Goal: Task Accomplishment & Management: Use online tool/utility

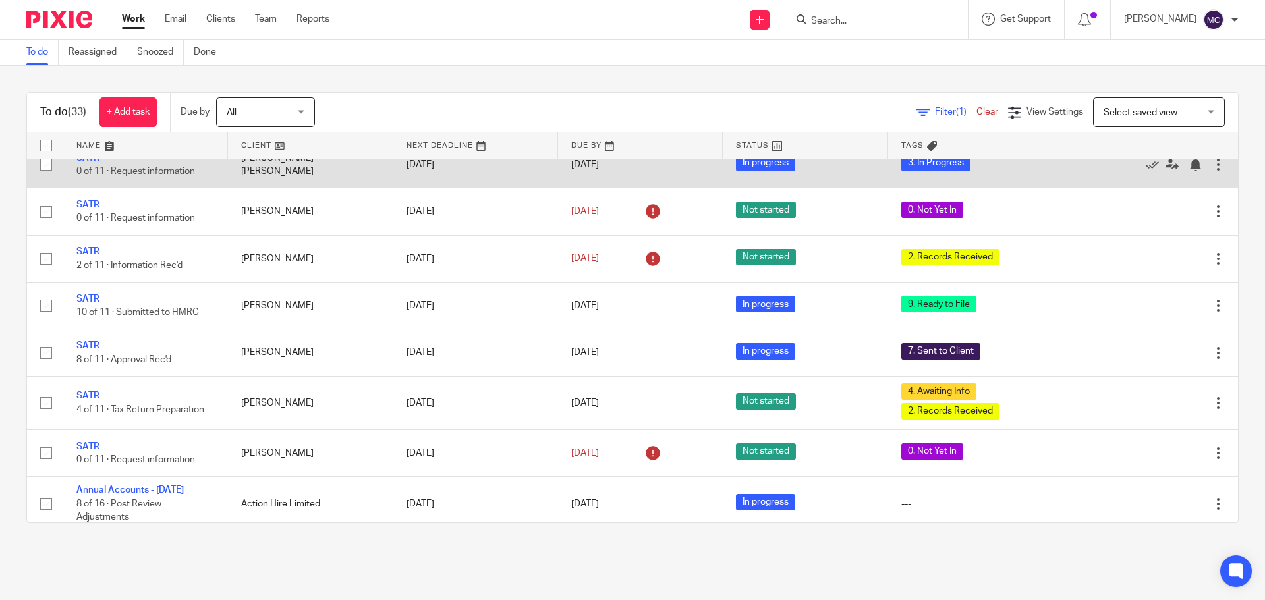
scroll to position [791, 0]
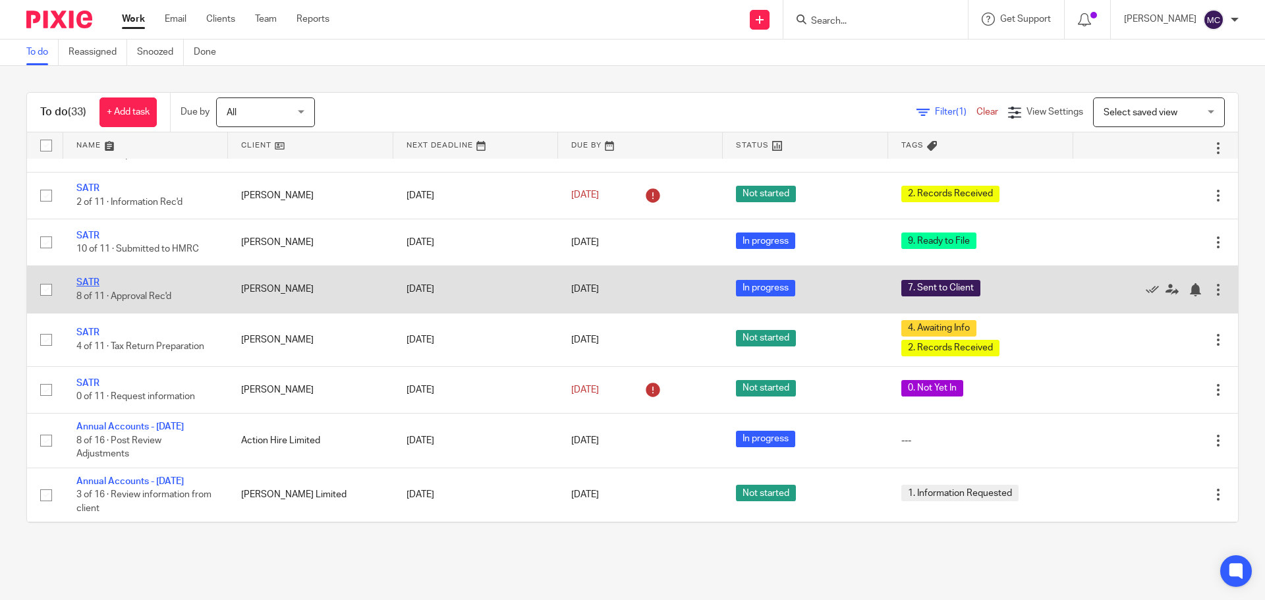
click at [87, 287] on link "SATR" at bounding box center [87, 282] width 23 height 9
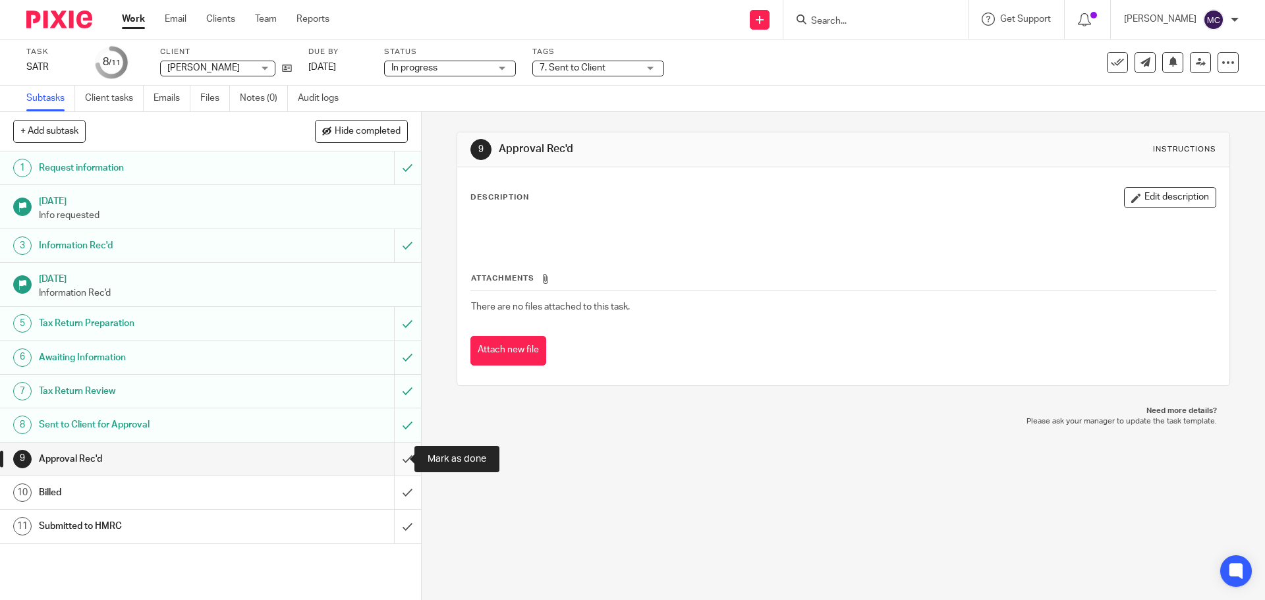
click at [395, 453] on input "submit" at bounding box center [210, 459] width 421 height 33
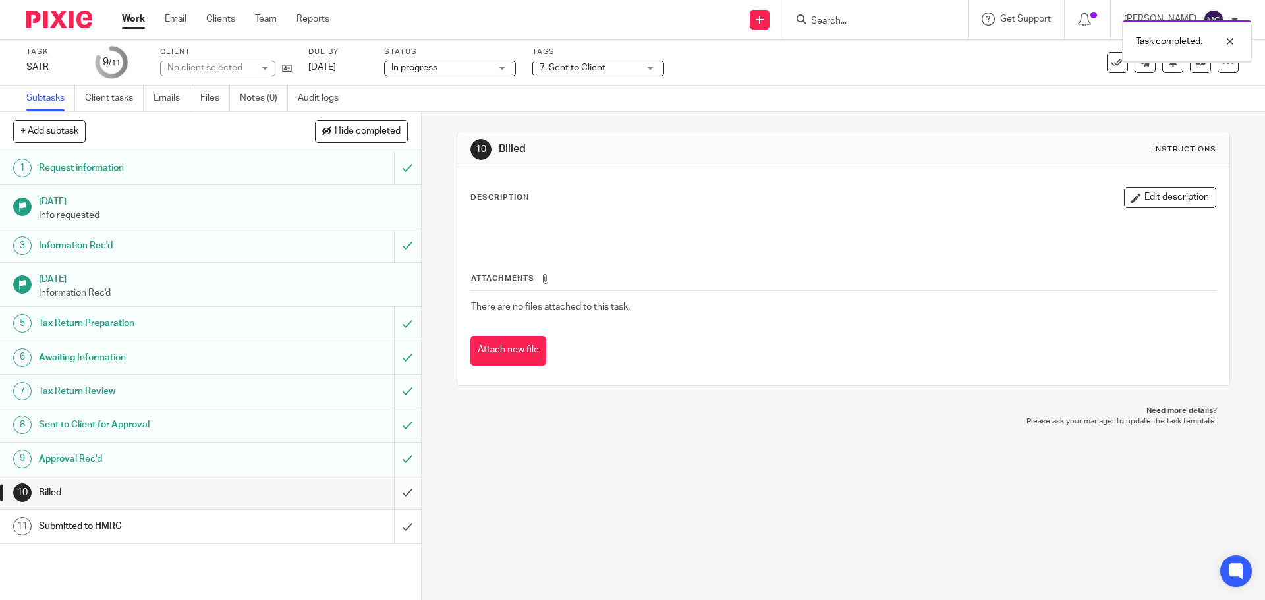
click at [398, 495] on input "submit" at bounding box center [210, 493] width 421 height 33
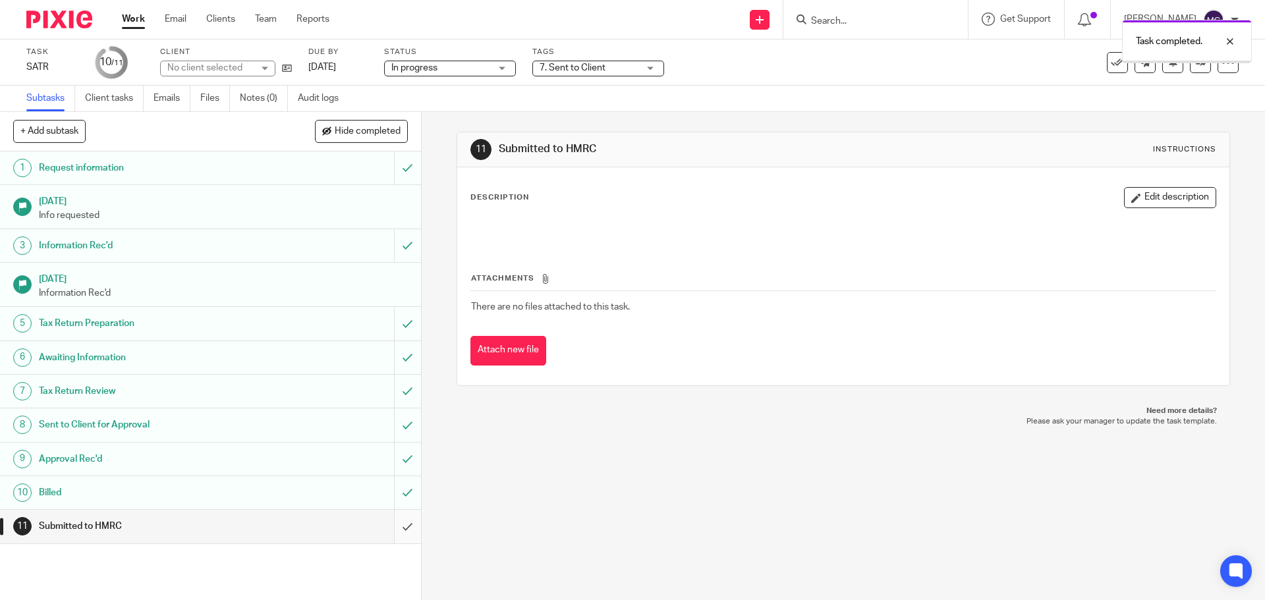
click at [392, 525] on input "submit" at bounding box center [210, 526] width 421 height 33
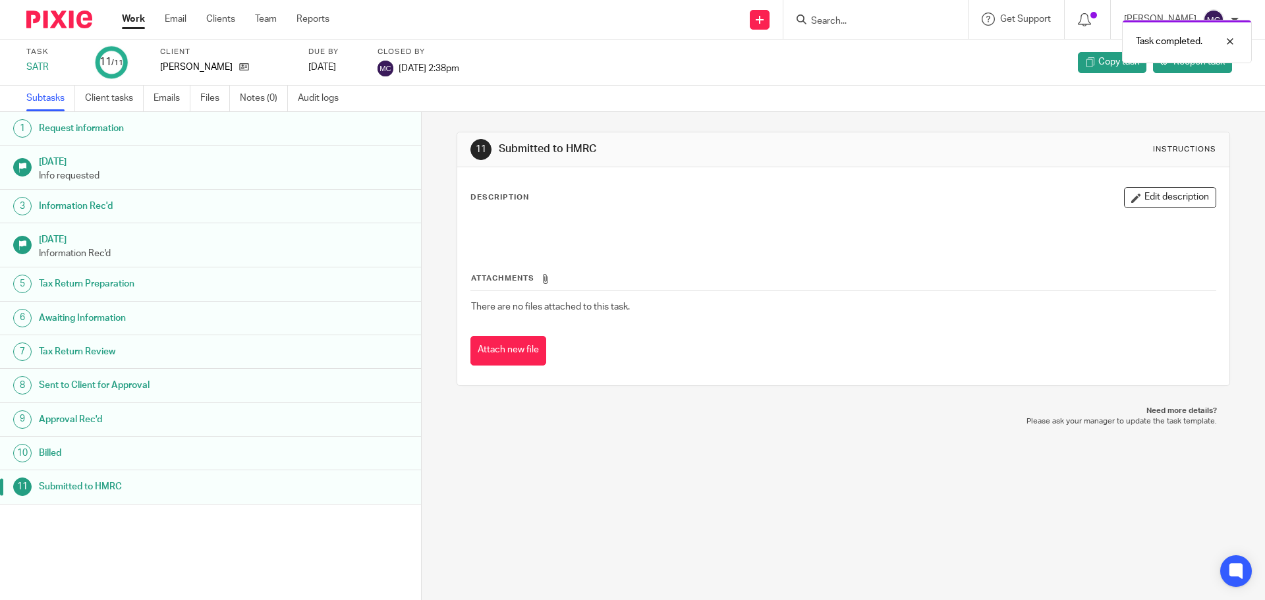
click at [132, 16] on link "Work" at bounding box center [133, 19] width 23 height 13
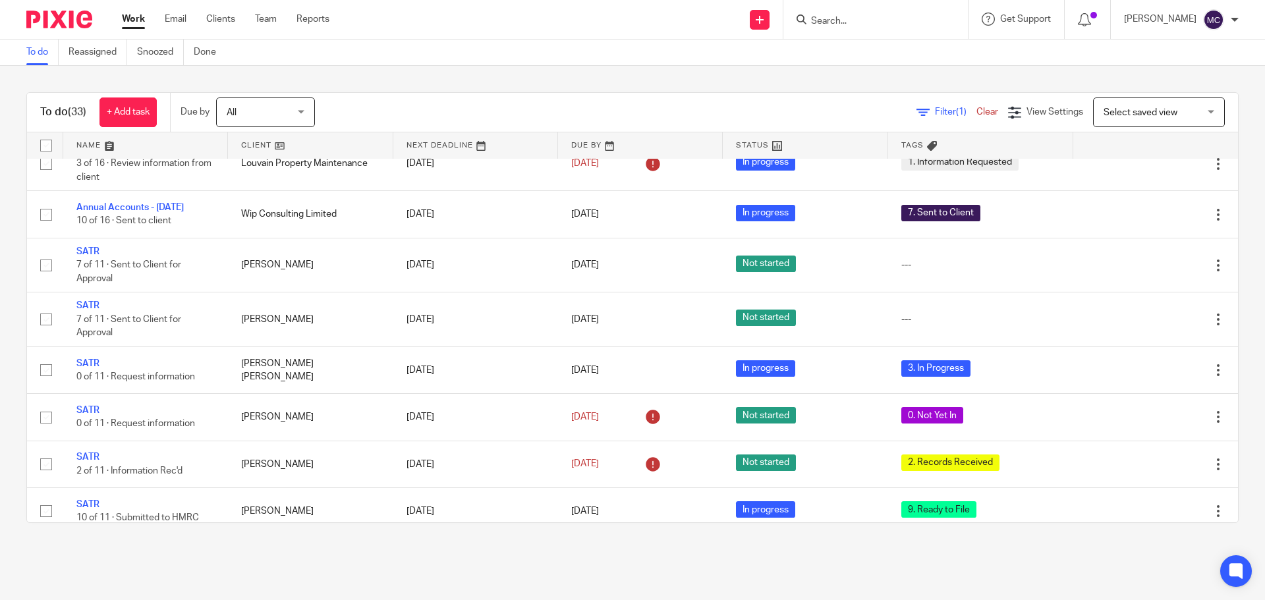
scroll to position [511, 0]
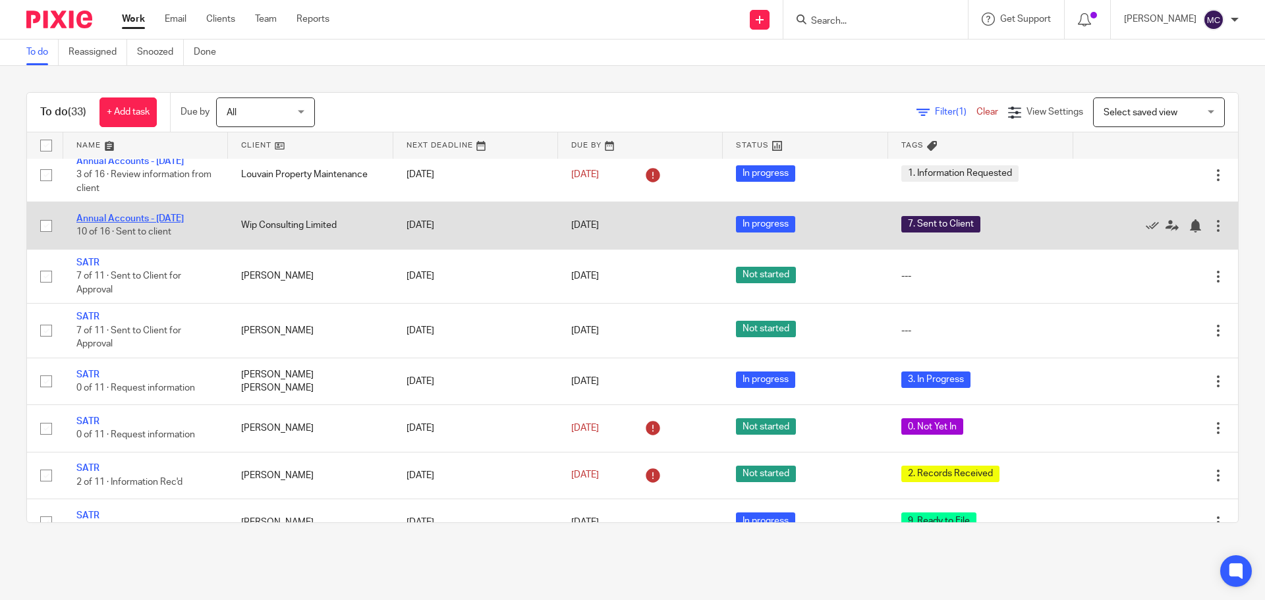
click at [131, 223] on link "Annual Accounts - [DATE]" at bounding box center [129, 218] width 107 height 9
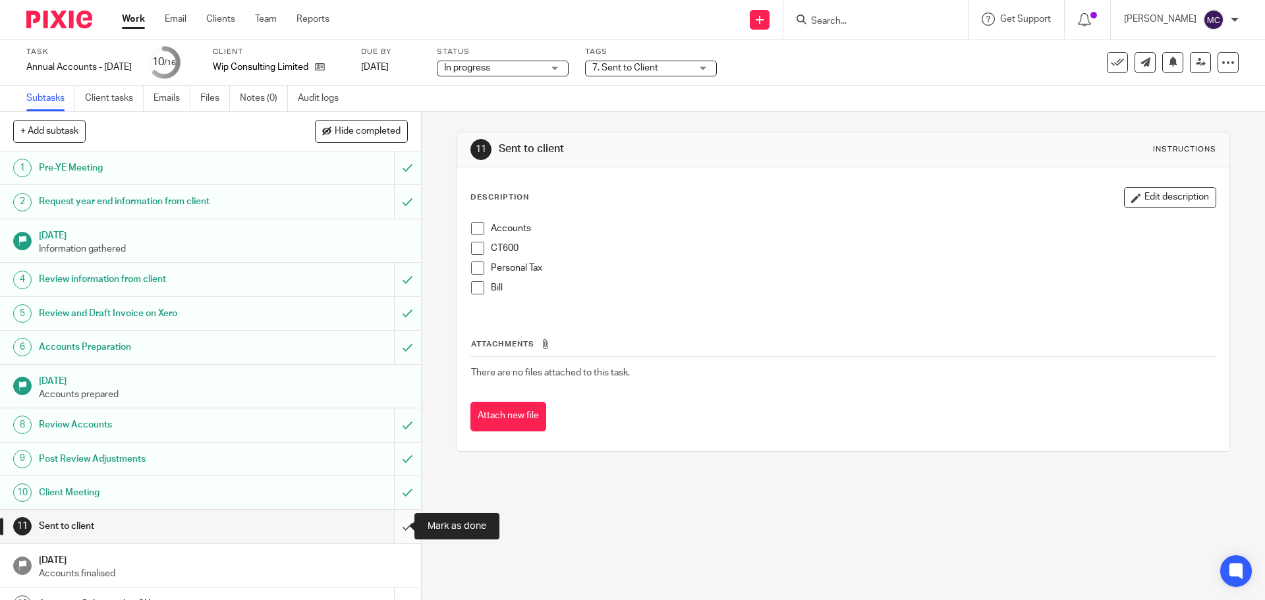
click at [392, 525] on input "submit" at bounding box center [210, 526] width 421 height 33
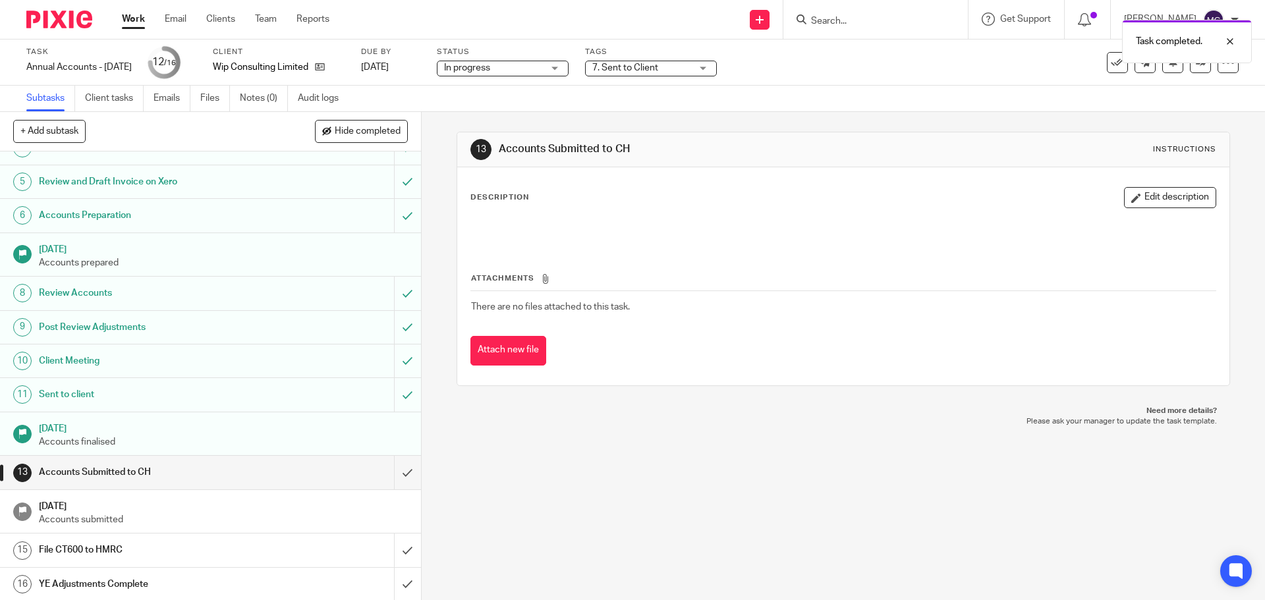
scroll to position [133, 0]
click at [393, 469] on input "submit" at bounding box center [210, 471] width 421 height 33
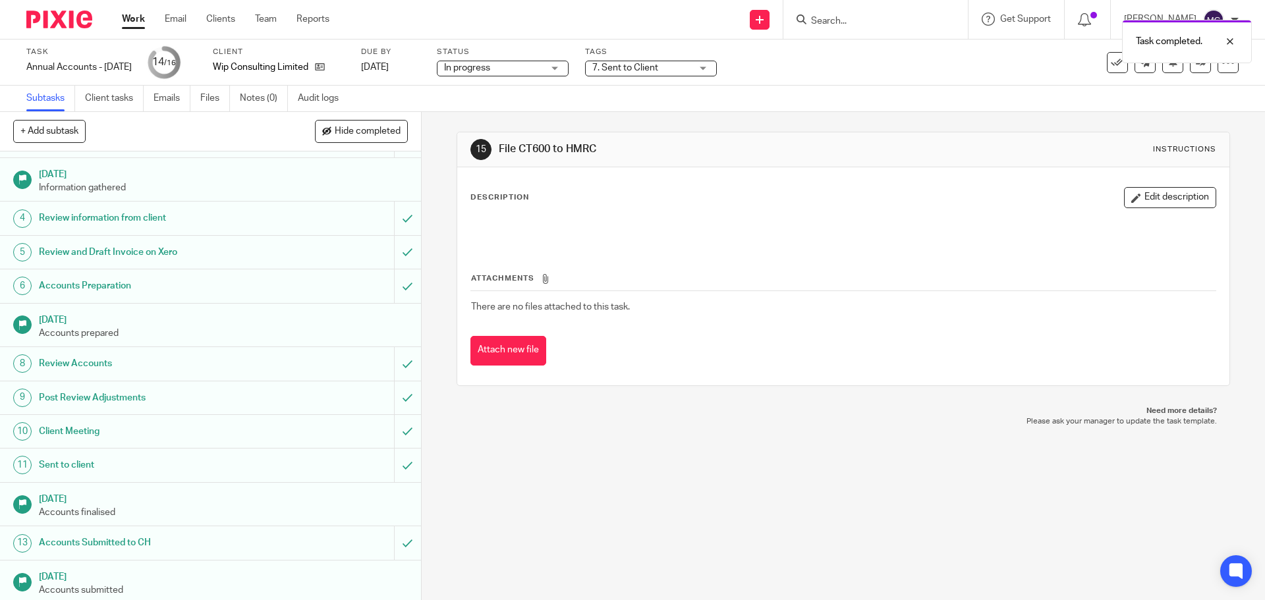
scroll to position [133, 0]
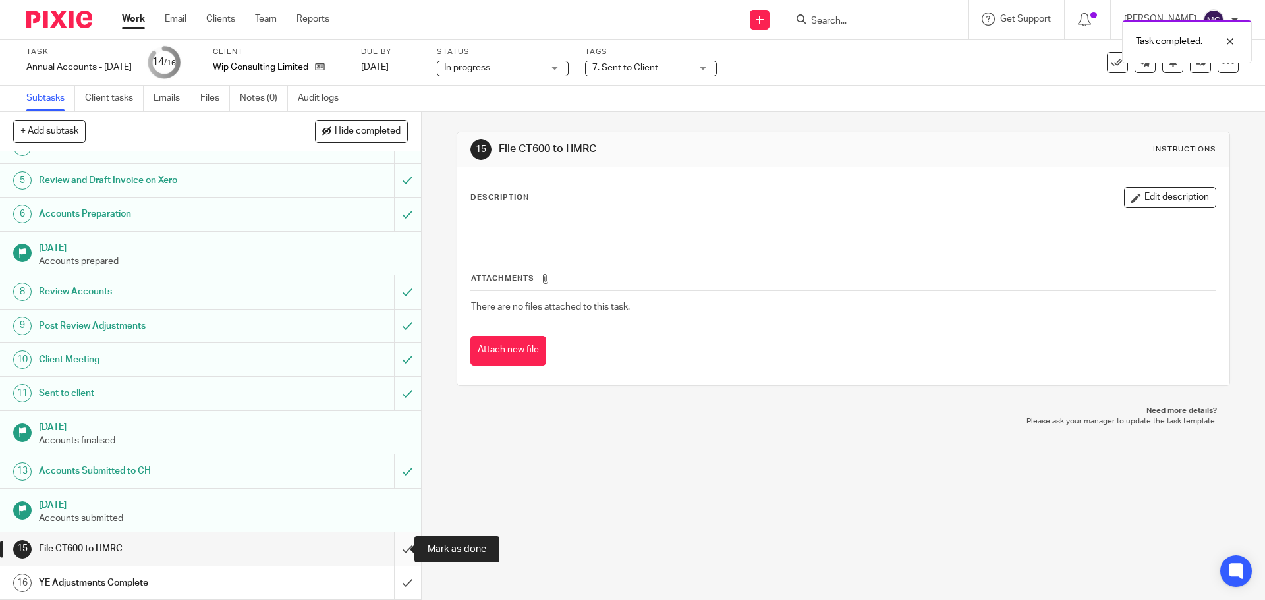
click at [388, 550] on input "submit" at bounding box center [210, 549] width 421 height 33
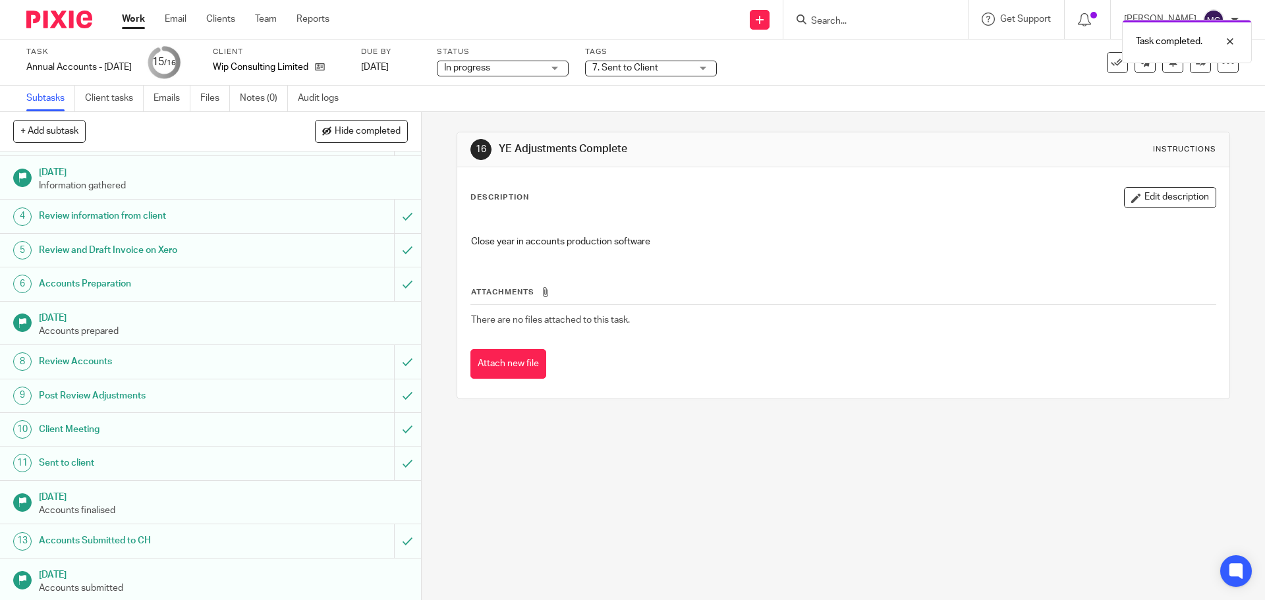
scroll to position [133, 0]
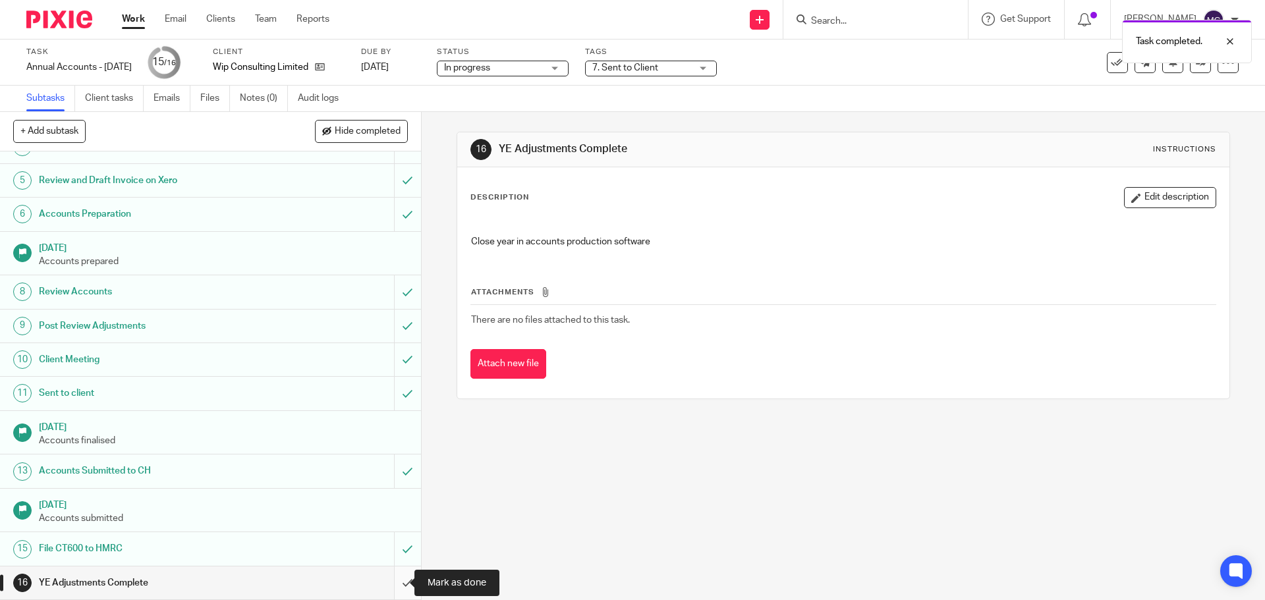
click at [393, 580] on input "submit" at bounding box center [210, 583] width 421 height 33
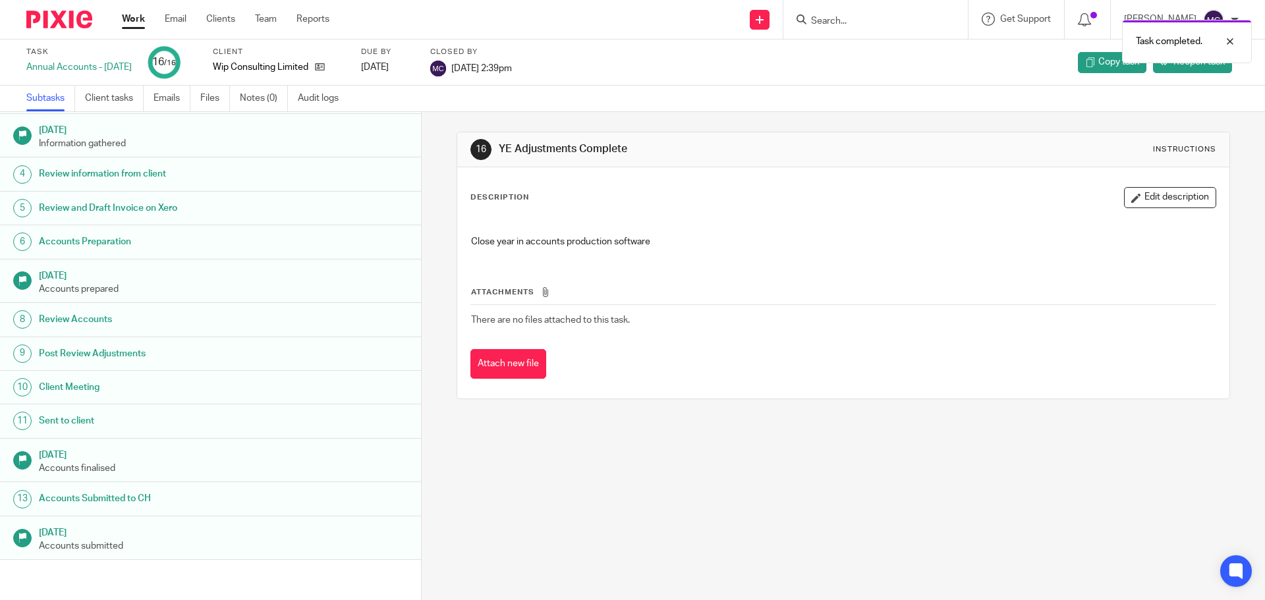
scroll to position [133, 0]
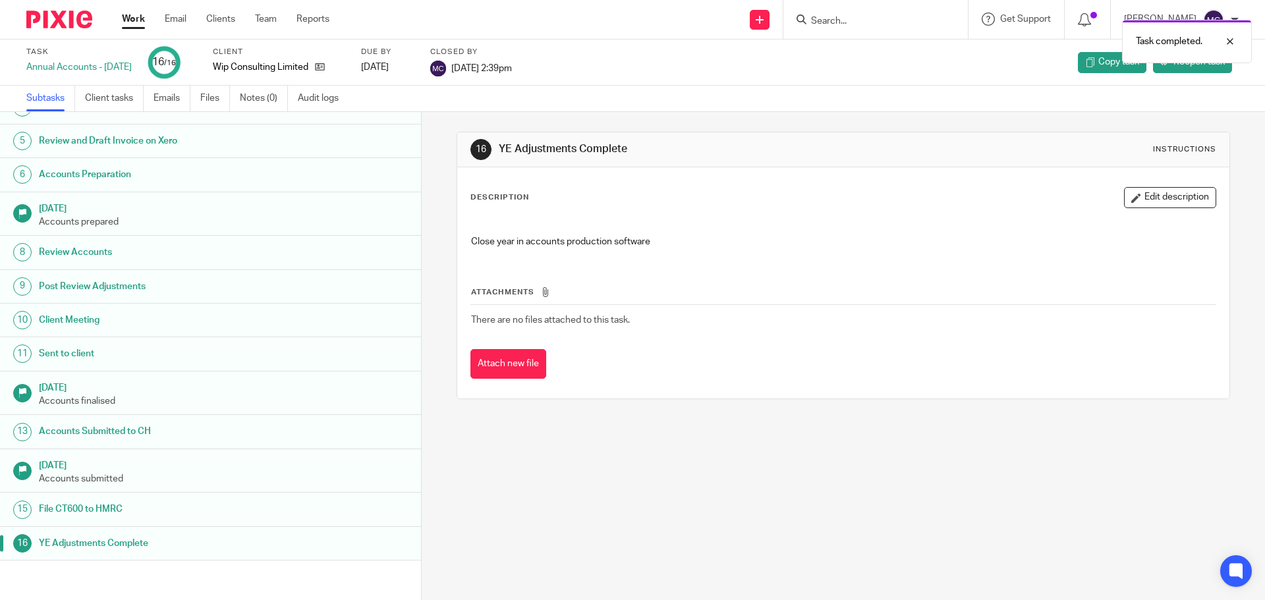
click at [122, 16] on link "Work" at bounding box center [133, 19] width 23 height 13
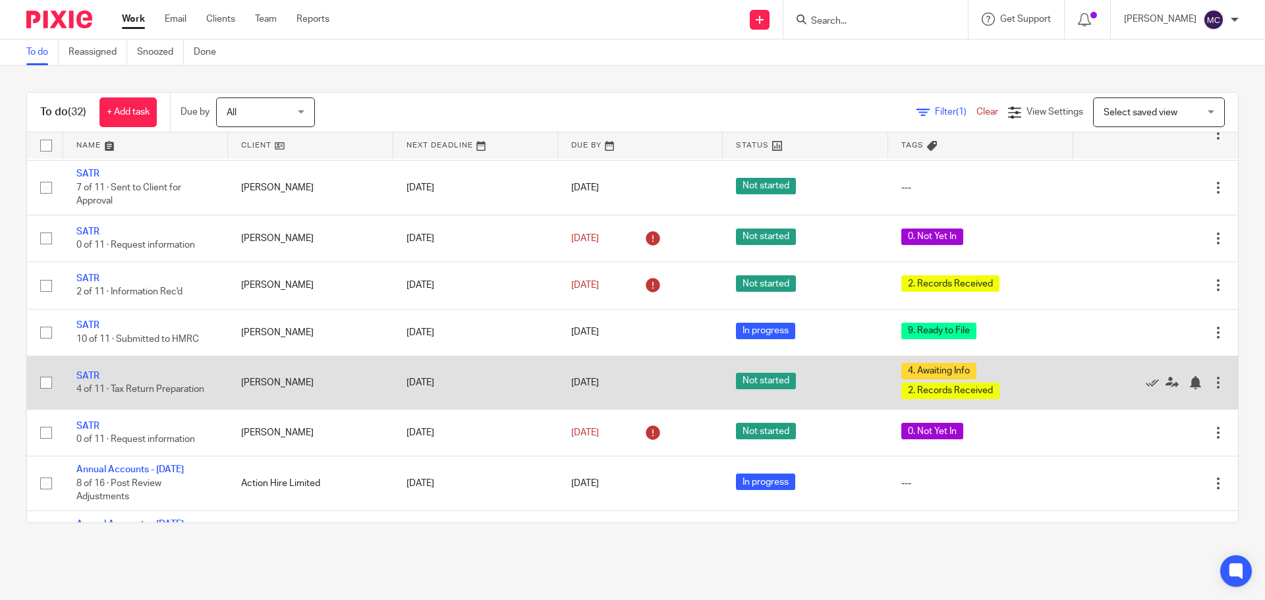
scroll to position [659, 0]
